Goal: Check status: Check status

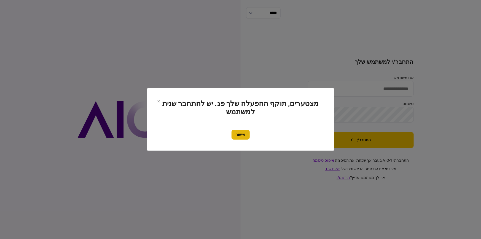
type input "********"
click at [244, 133] on button "אישור" at bounding box center [241, 135] width 18 height 10
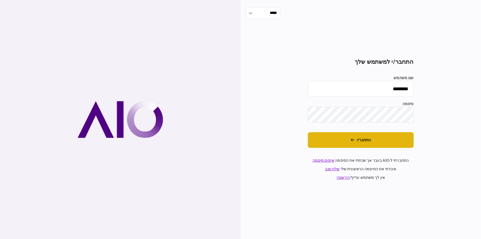
click at [339, 146] on button "התחבר/י" at bounding box center [361, 140] width 106 height 16
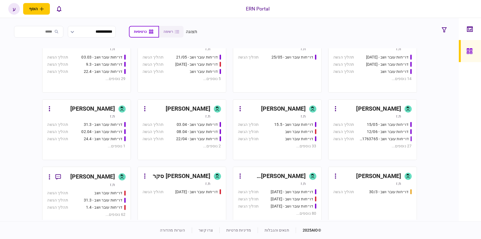
scroll to position [85, 0]
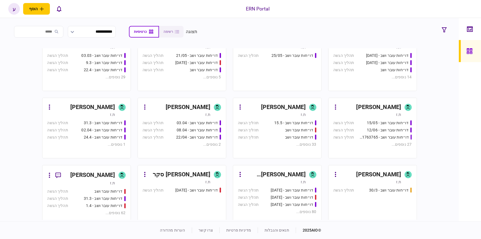
click at [113, 171] on div "[PERSON_NAME]" at bounding box center [92, 175] width 45 height 9
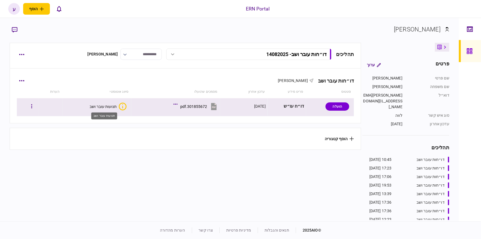
click at [110, 106] on div "תנועות עובר ושב" at bounding box center [103, 106] width 27 height 4
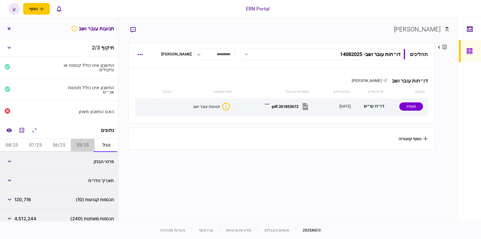
click at [88, 146] on button "05/25" at bounding box center [83, 145] width 24 height 13
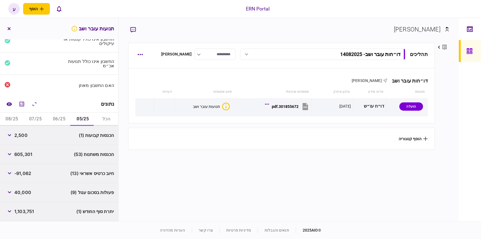
scroll to position [28, 0]
